Goal: Navigation & Orientation: Find specific page/section

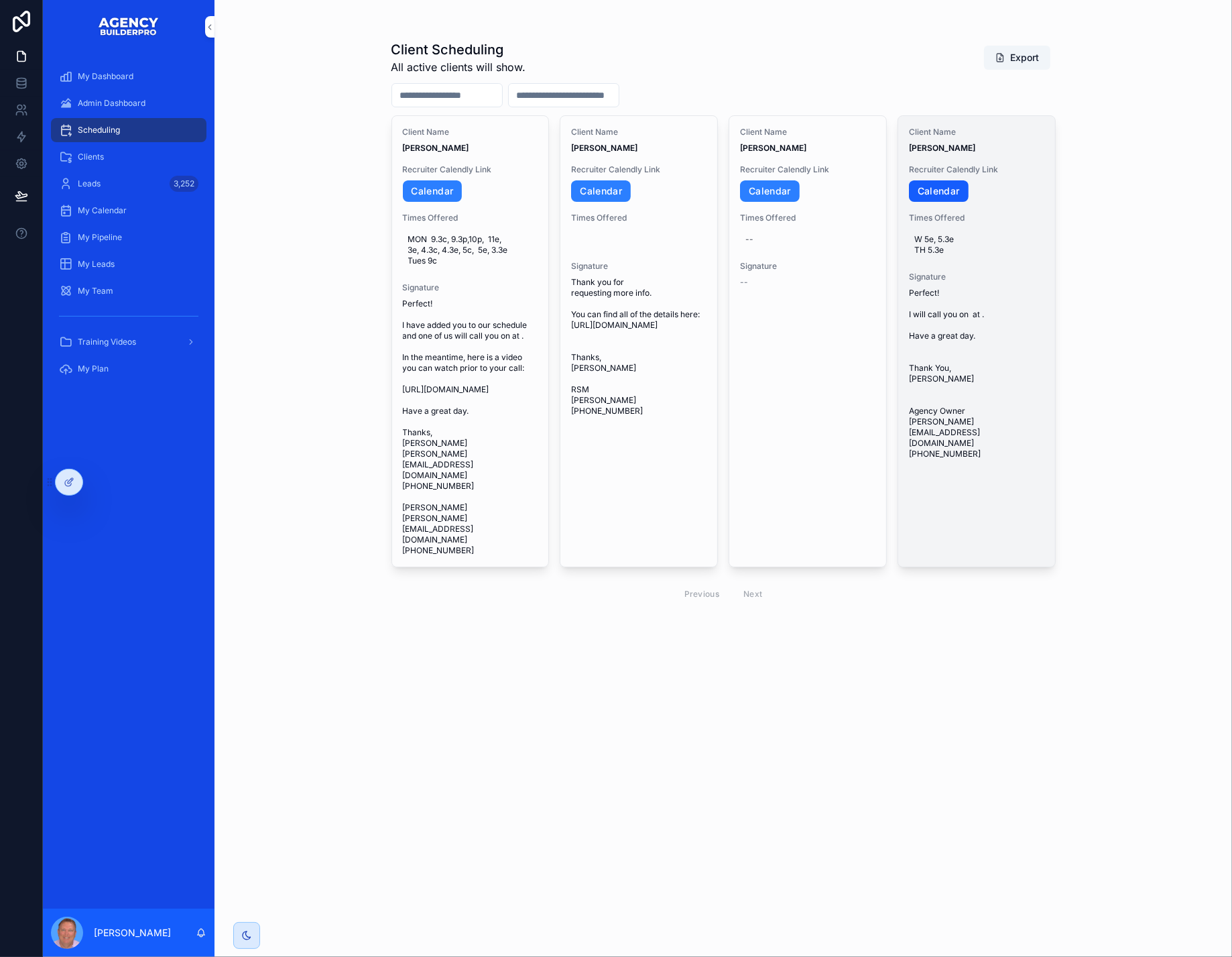
click at [959, 202] on link "Calendar" at bounding box center [939, 191] width 59 height 22
click at [0, 0] on icon "scrollable content" at bounding box center [0, 0] width 0 height 0
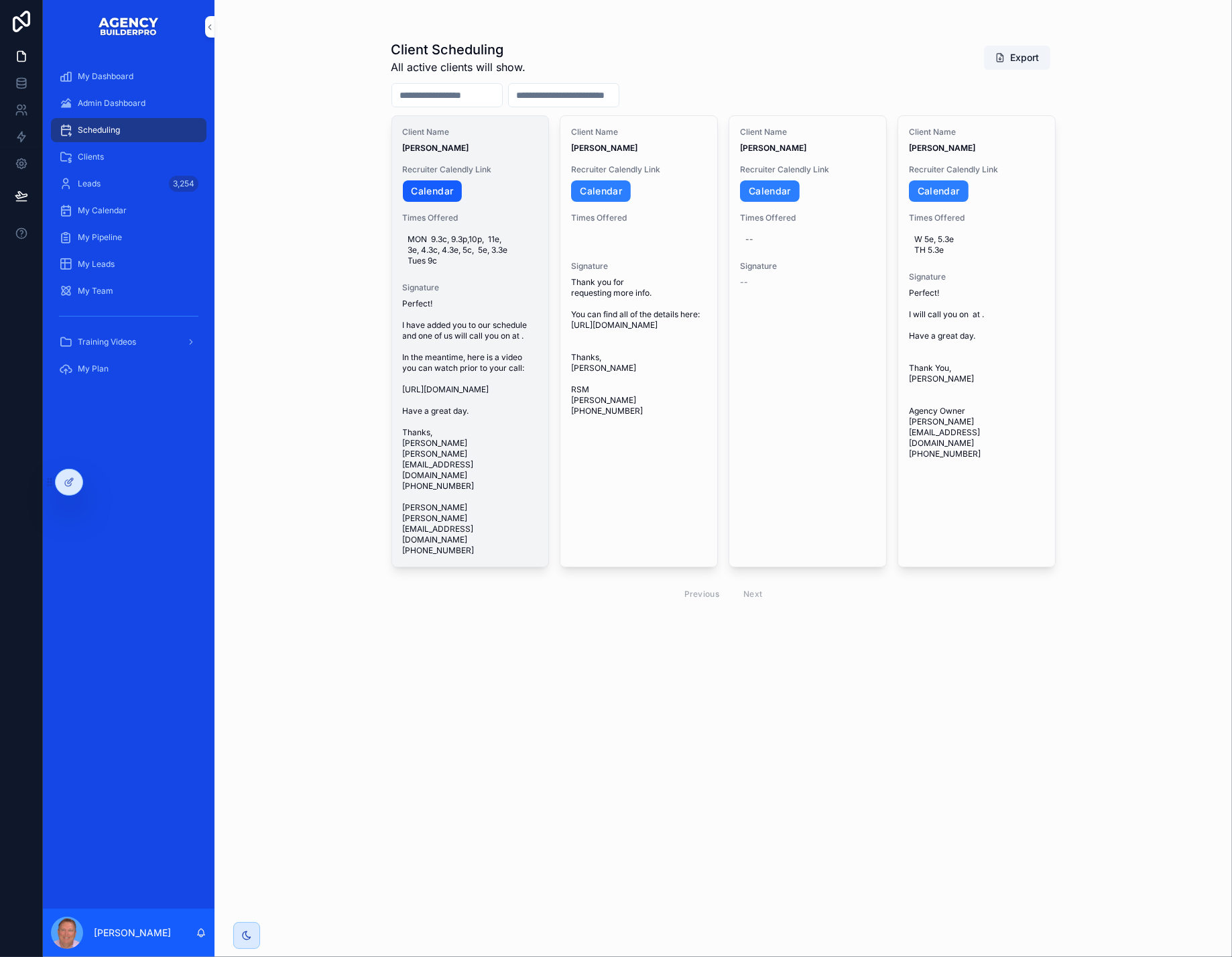
click at [437, 202] on link "Calendar" at bounding box center [432, 191] width 59 height 22
click at [0, 0] on icon "scrollable content" at bounding box center [0, 0] width 0 height 0
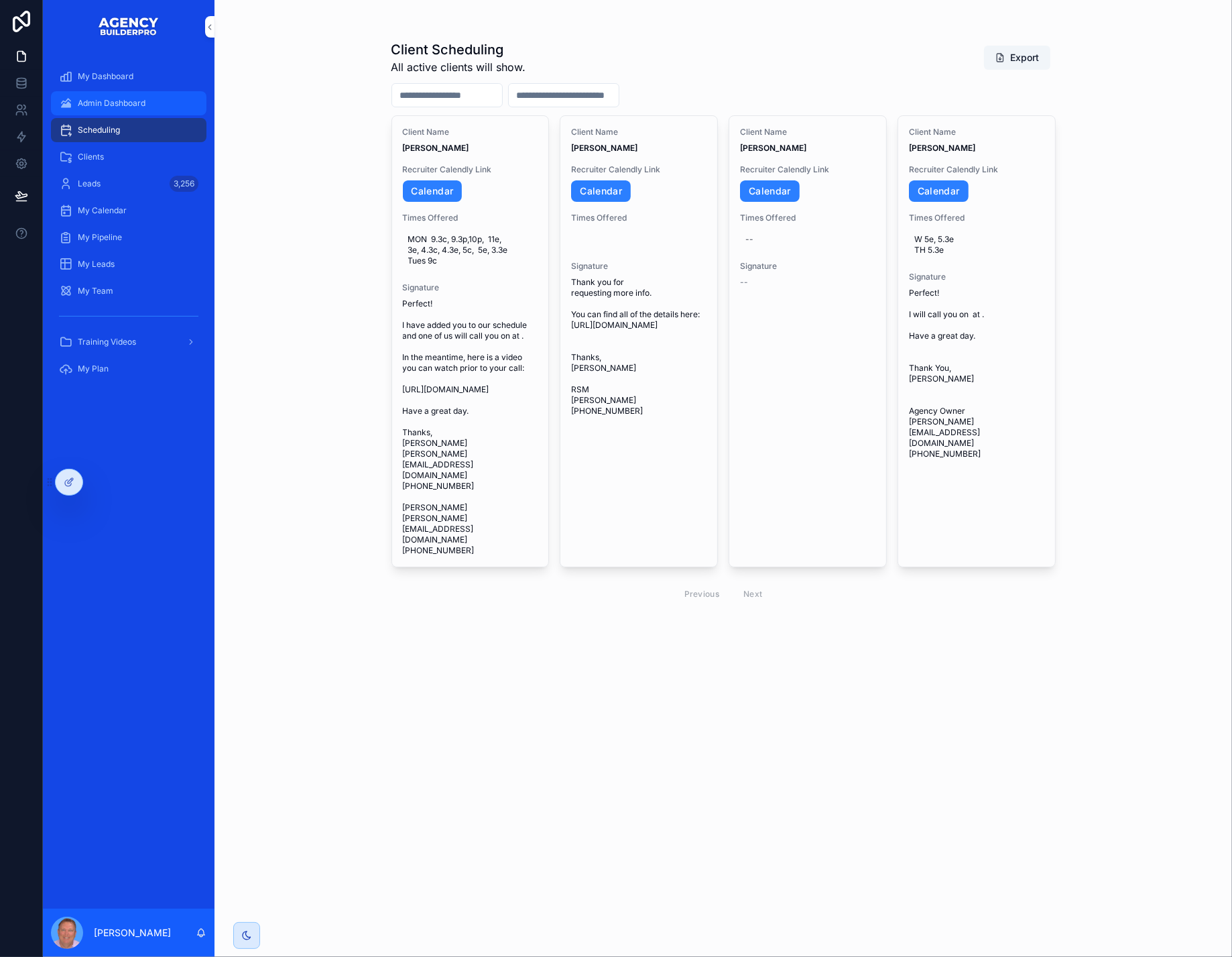
click at [117, 108] on span "Admin Dashboard" at bounding box center [112, 103] width 68 height 10
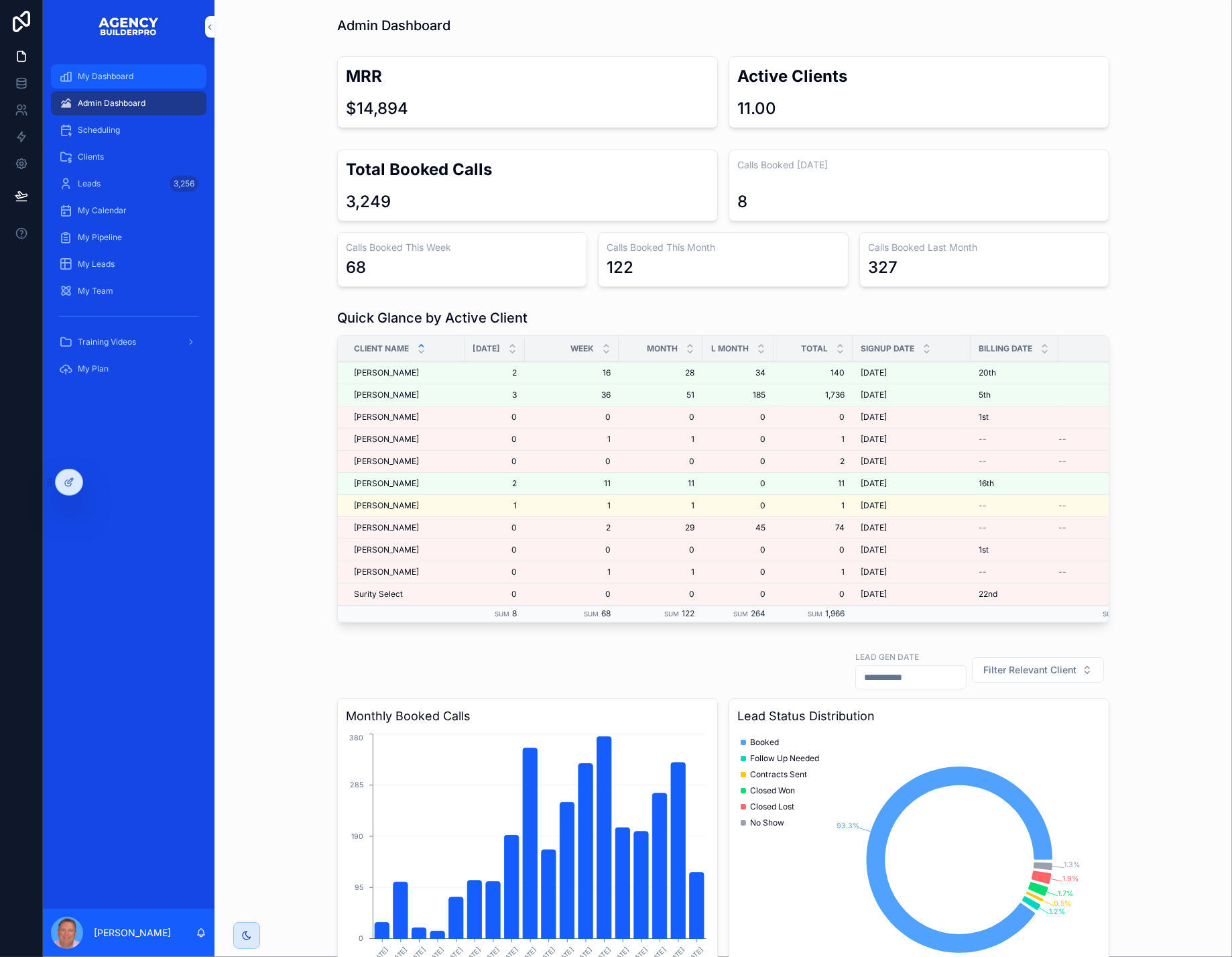
click at [121, 82] on span "My Dashboard" at bounding box center [106, 76] width 56 height 10
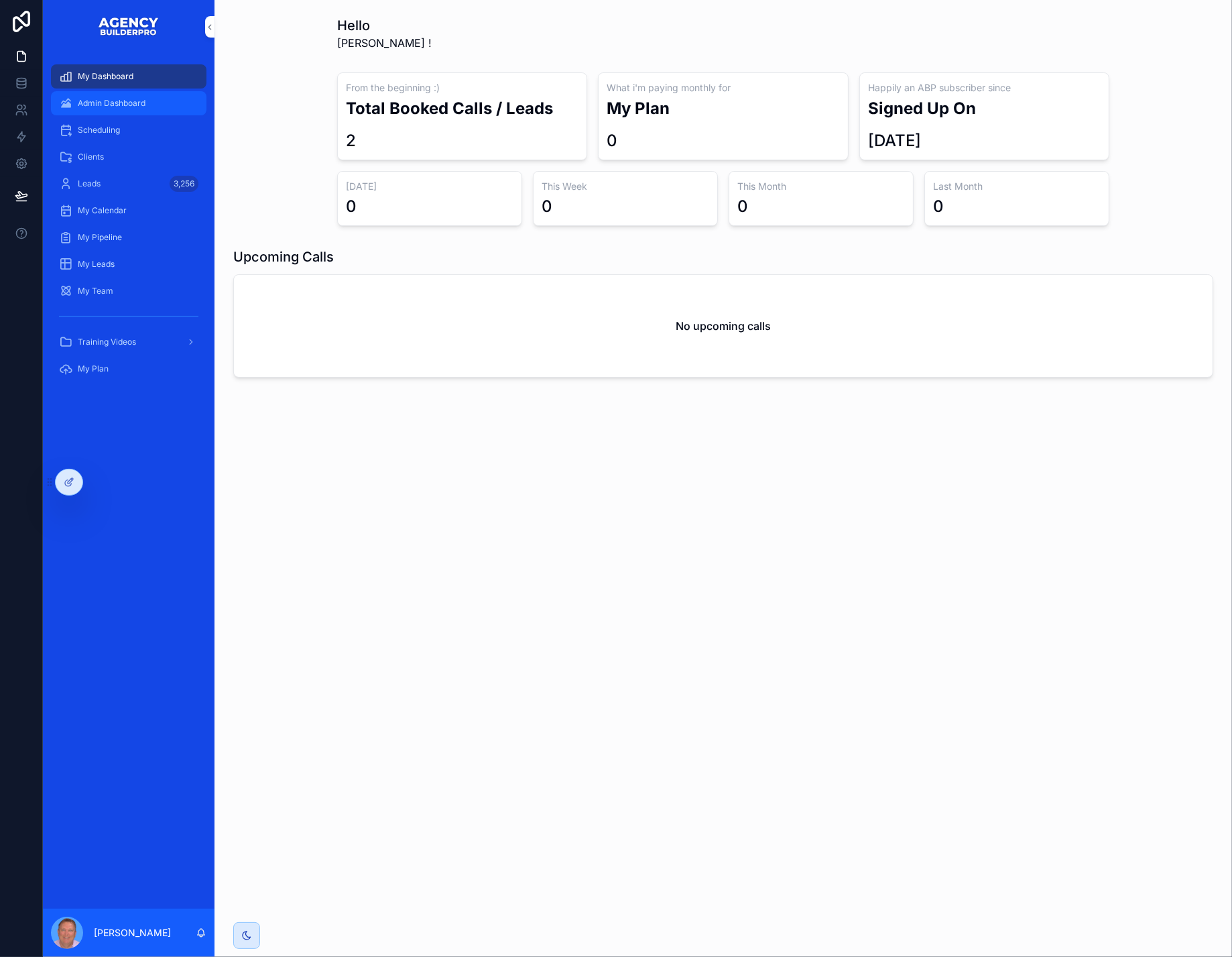
click at [117, 108] on span "Admin Dashboard" at bounding box center [112, 103] width 68 height 10
